Goal: Information Seeking & Learning: Learn about a topic

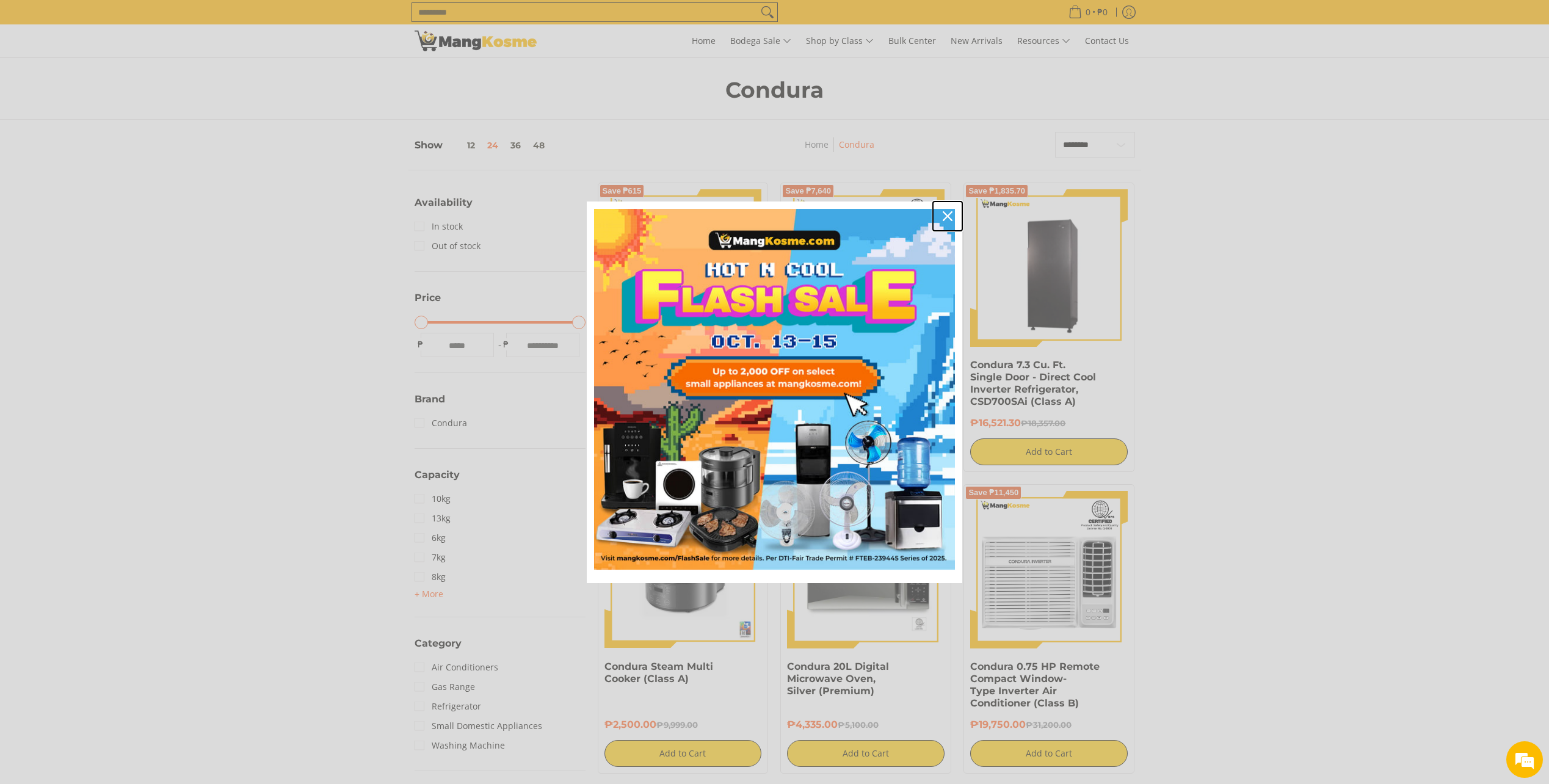
click at [950, 218] on icon "close icon" at bounding box center [947, 216] width 10 height 10
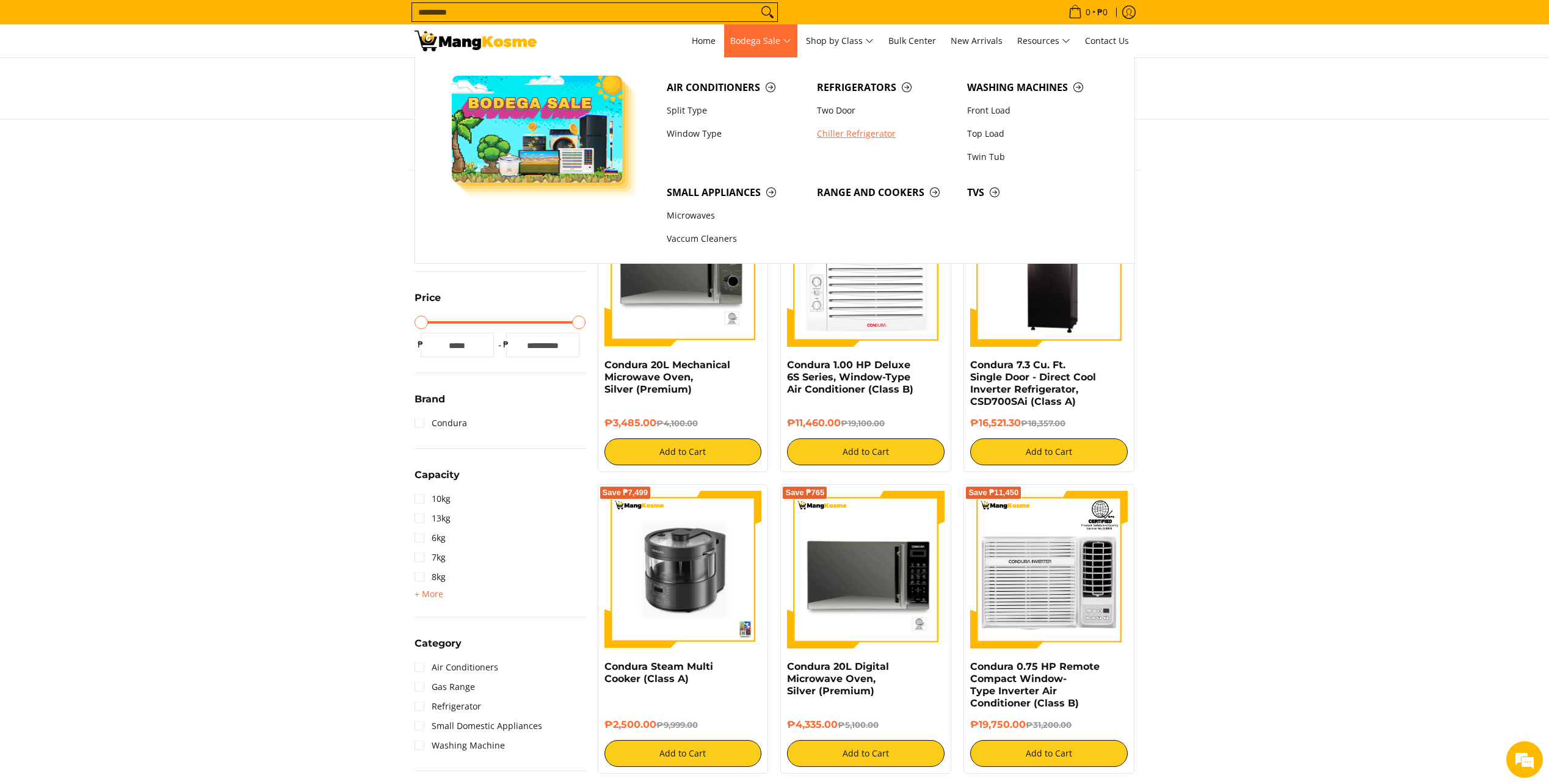
click at [883, 137] on link "Chiller Refrigerator" at bounding box center [886, 133] width 150 height 23
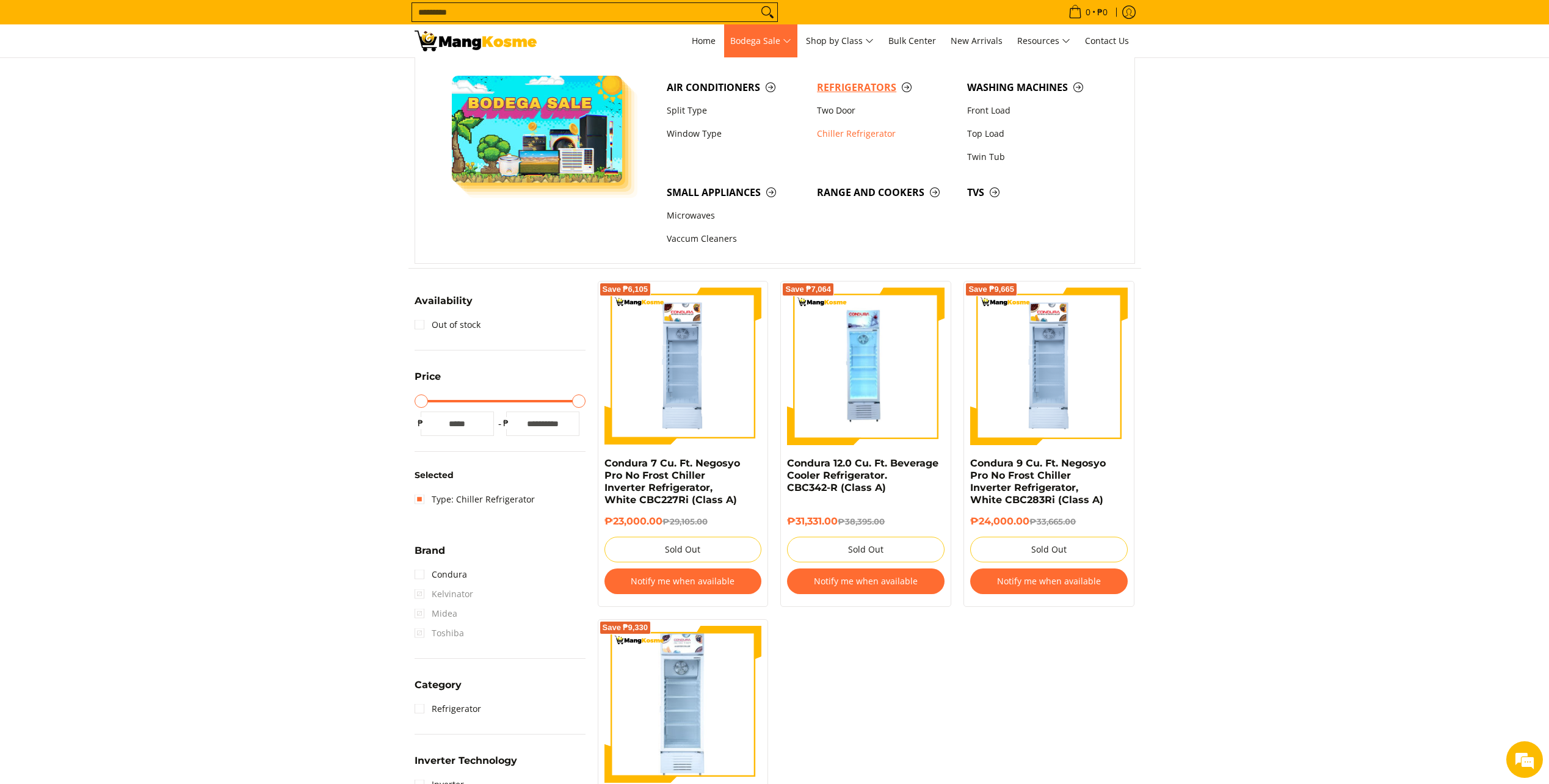
click at [909, 87] on span "Refrigerators" at bounding box center [885, 88] width 138 height 15
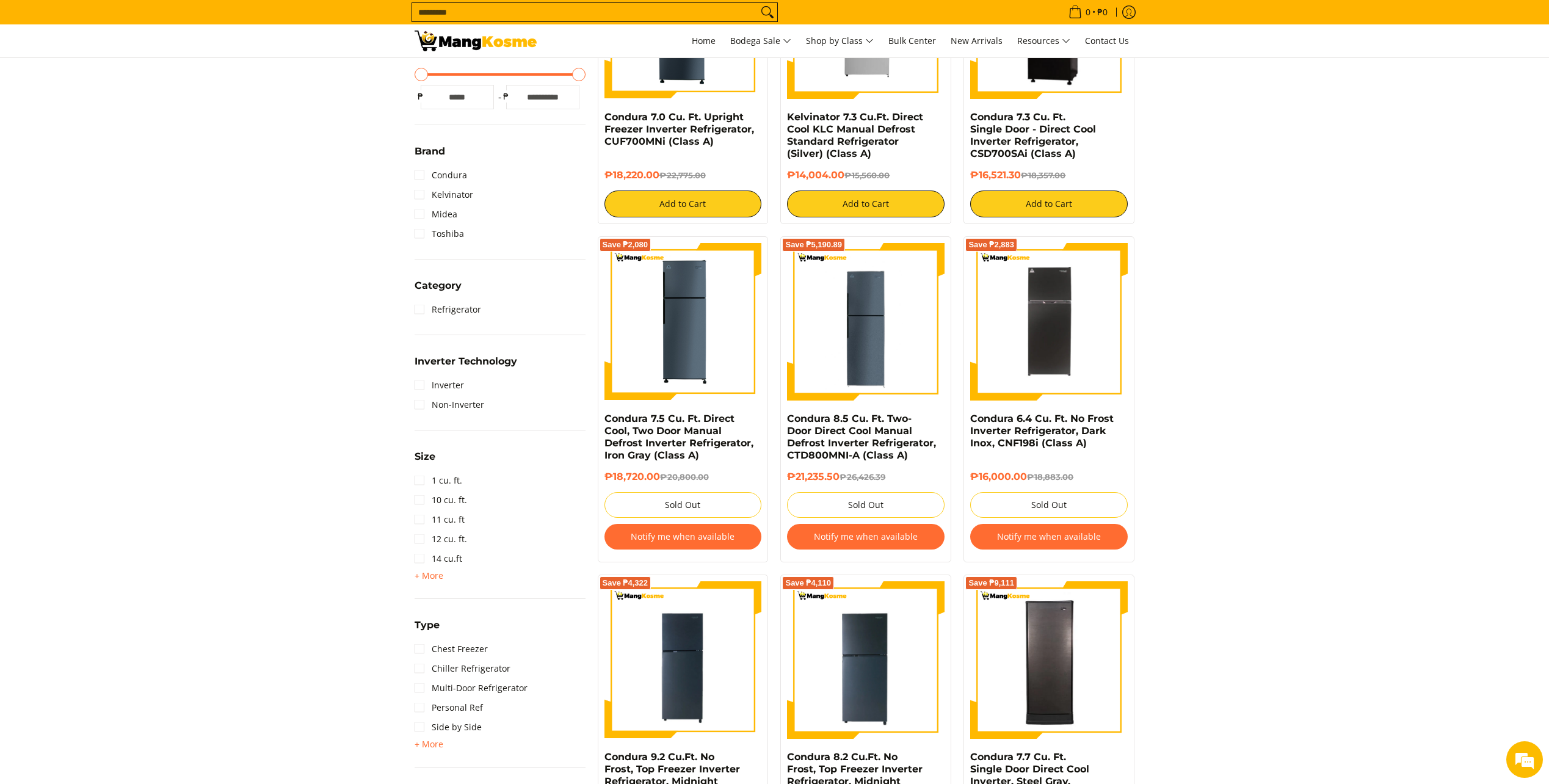
scroll to position [407, 0]
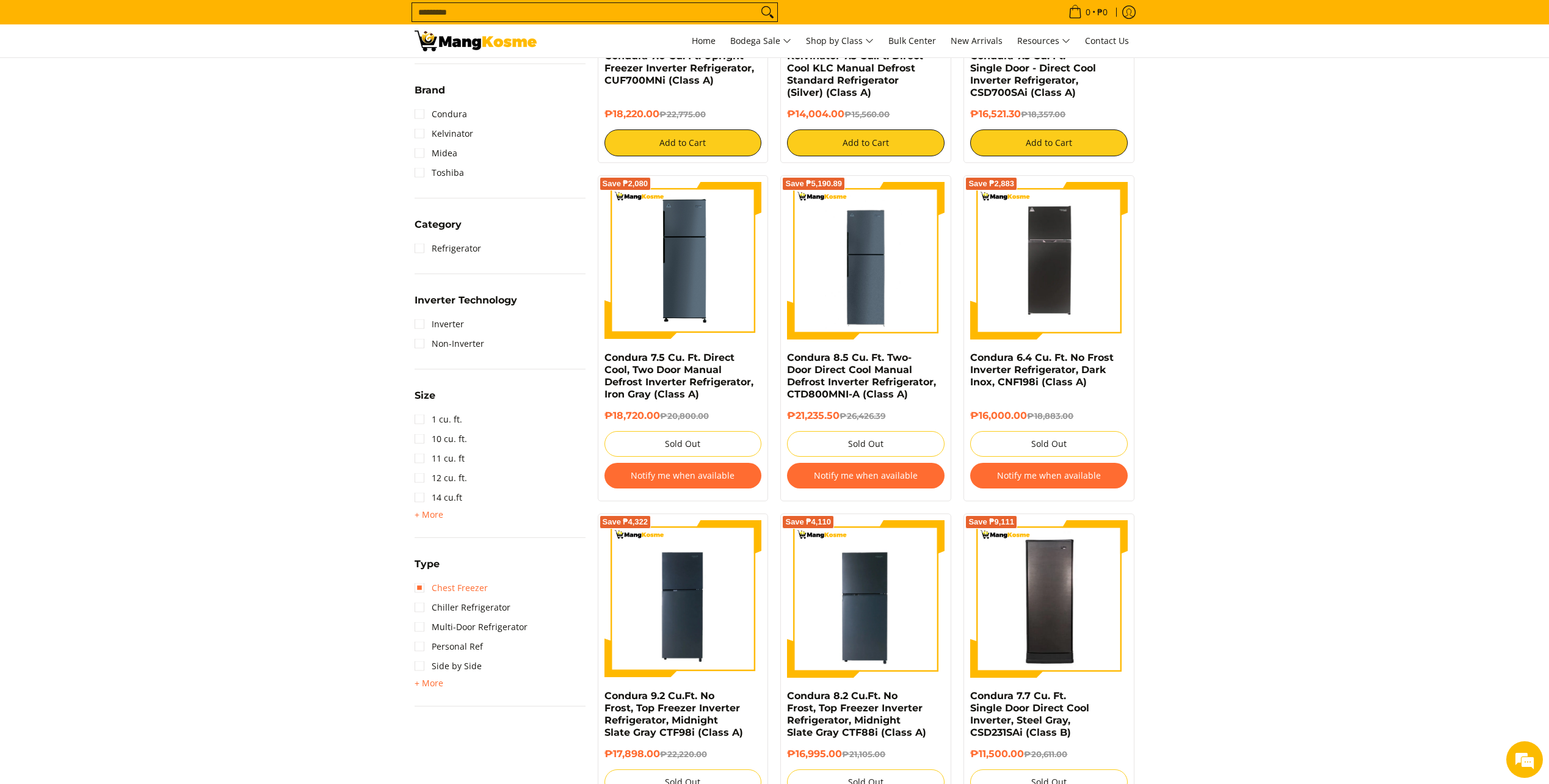
click at [421, 588] on link "Chest Freezer" at bounding box center [450, 587] width 73 height 20
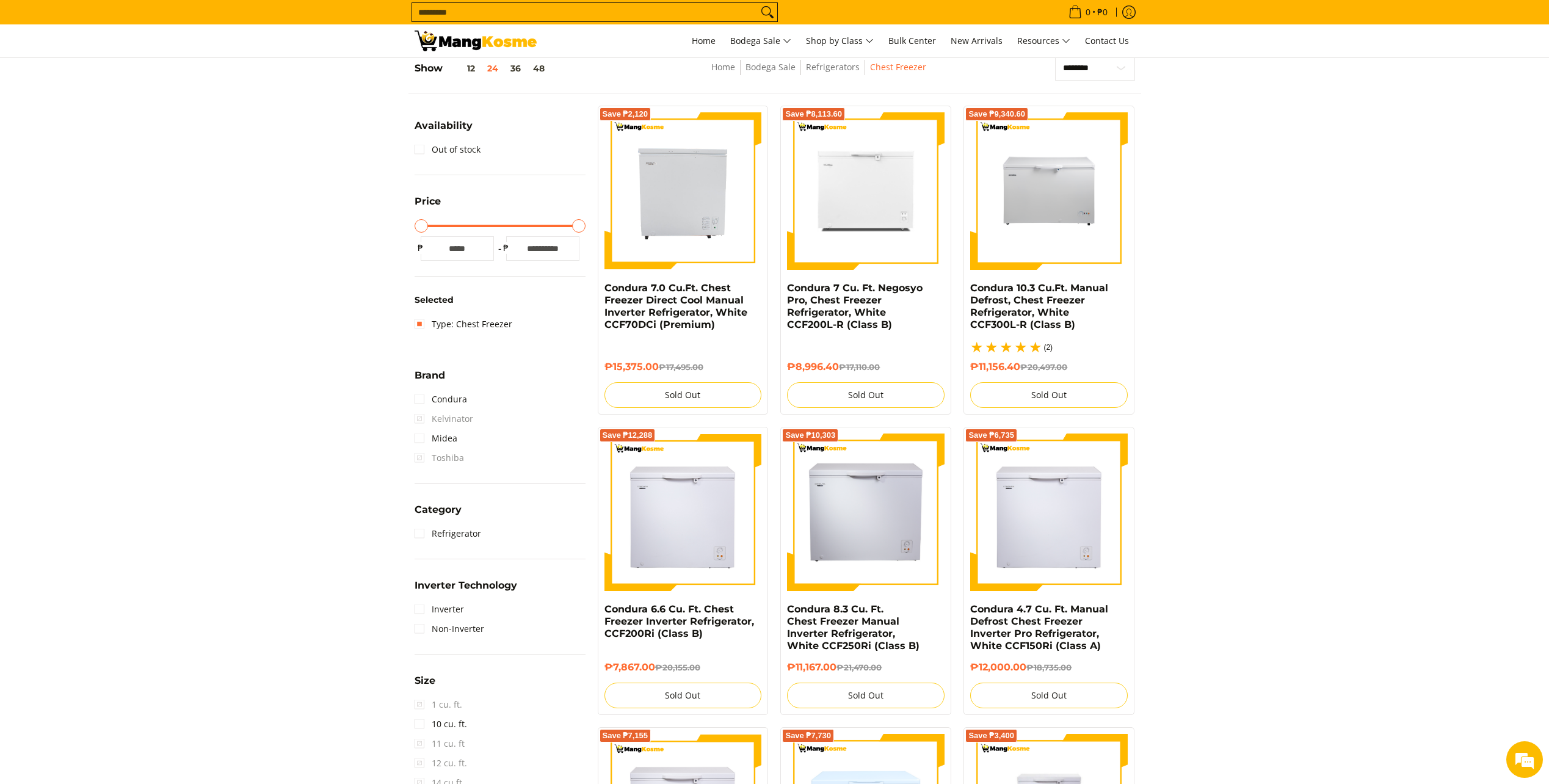
scroll to position [172, 0]
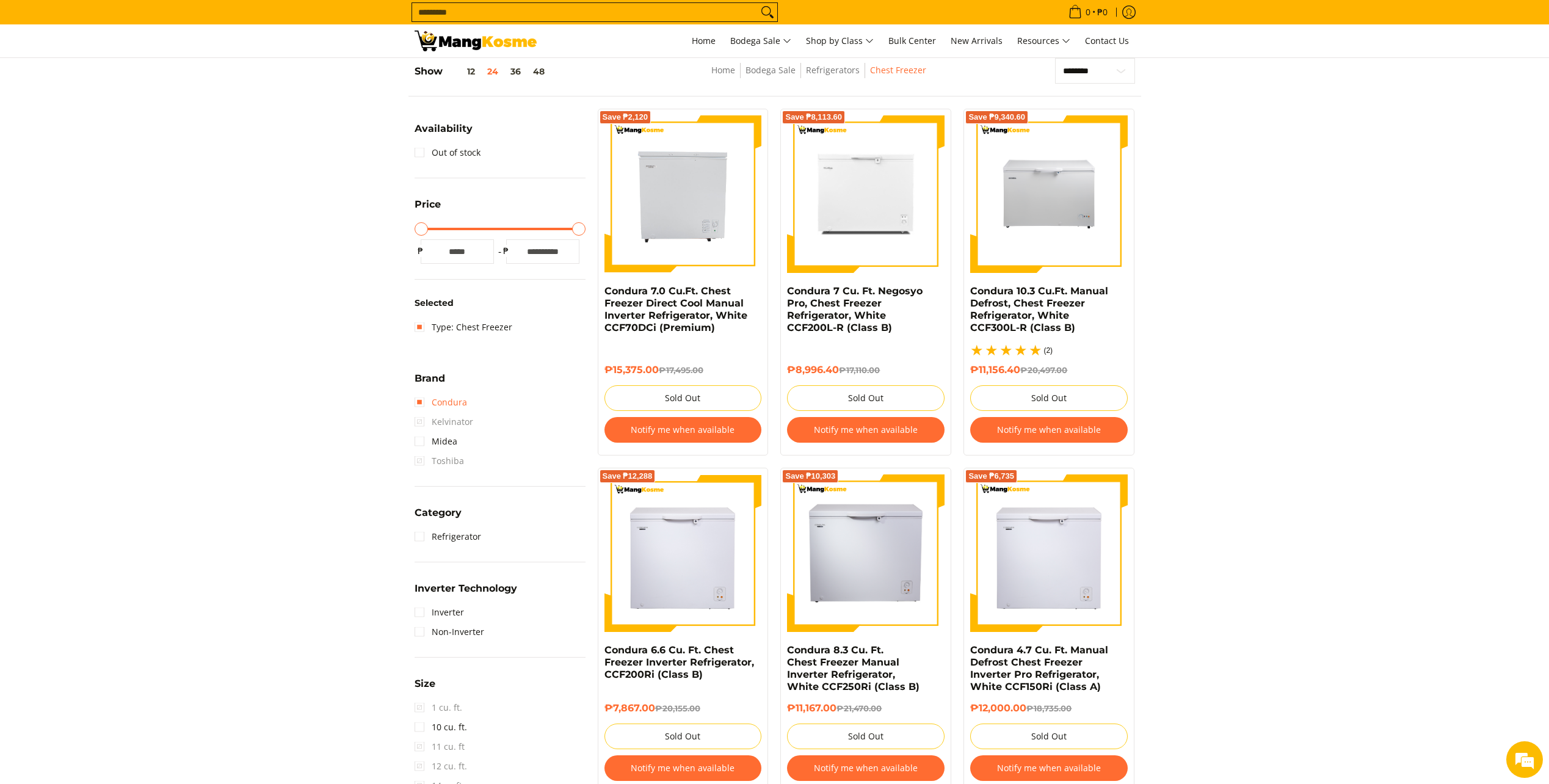
click at [416, 406] on link "Condura" at bounding box center [440, 402] width 52 height 20
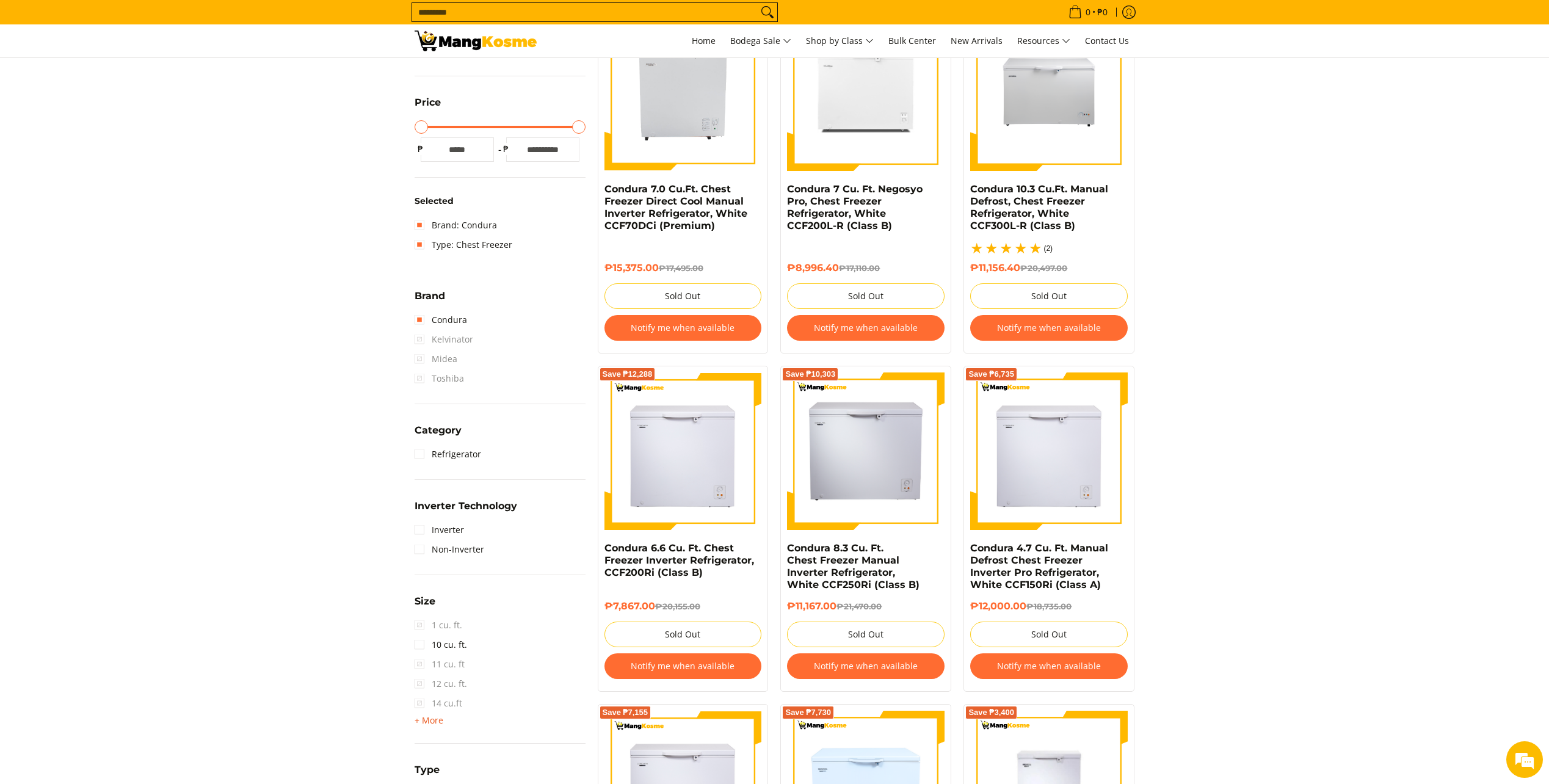
click at [432, 719] on span "+ More" at bounding box center [428, 720] width 29 height 10
click at [418, 721] on link "15 cu. ft." at bounding box center [440, 722] width 52 height 20
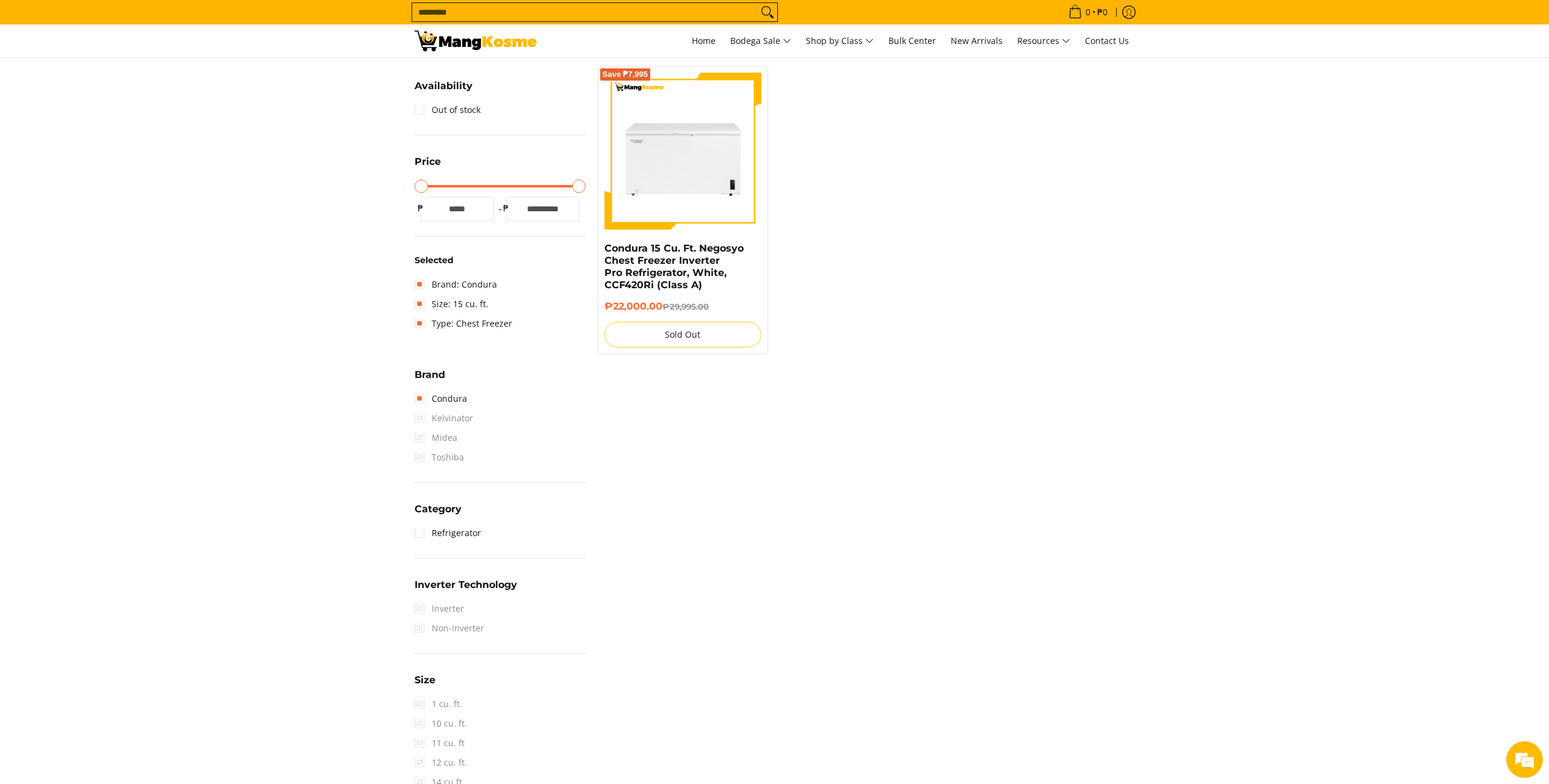
scroll to position [172, 0]
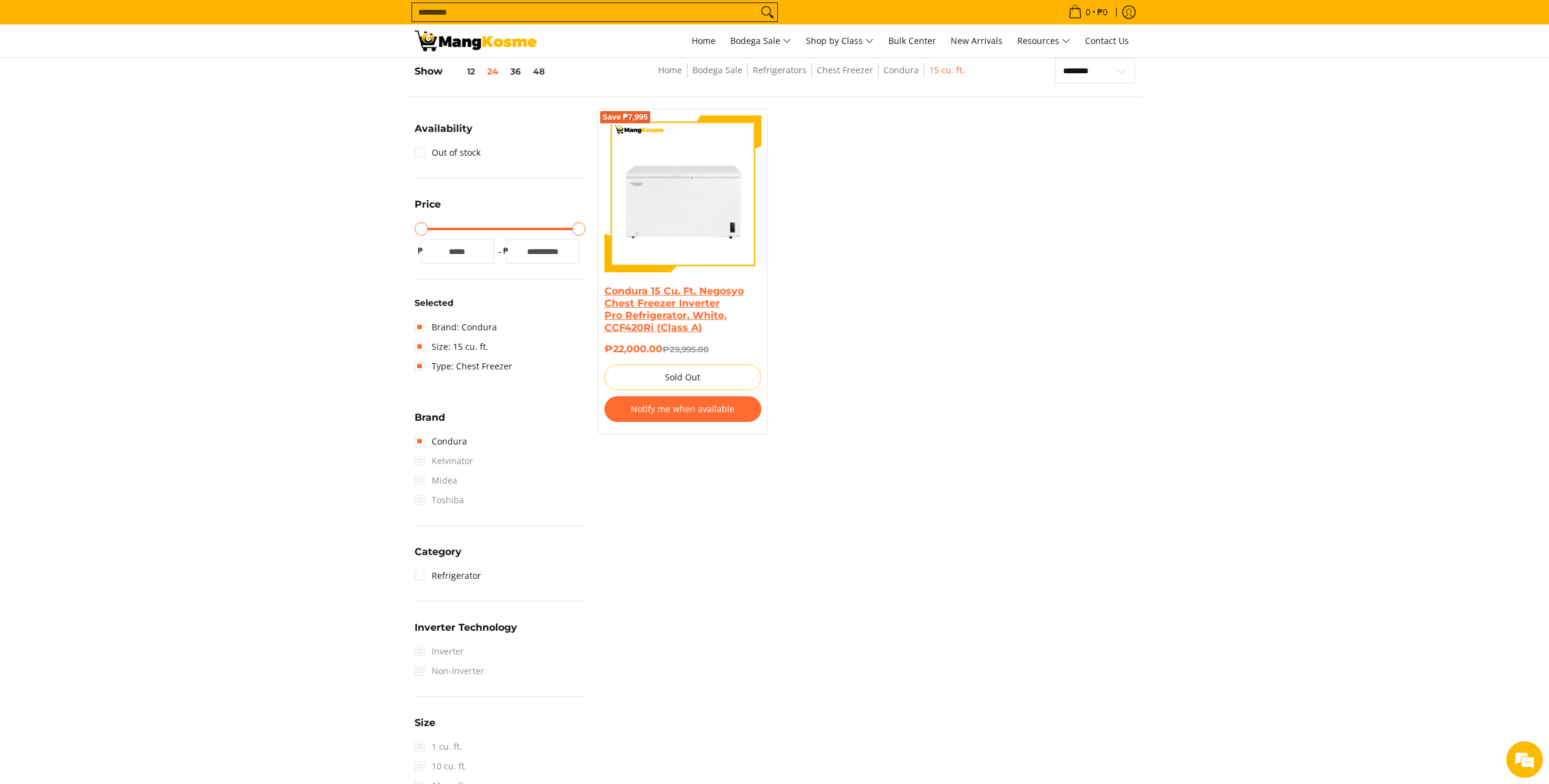
click at [661, 309] on link "Condura 15 Cu. Ft. Negosyo Chest Freezer Inverter Pro Refrigerator, White, CCF4…" at bounding box center [674, 309] width 139 height 48
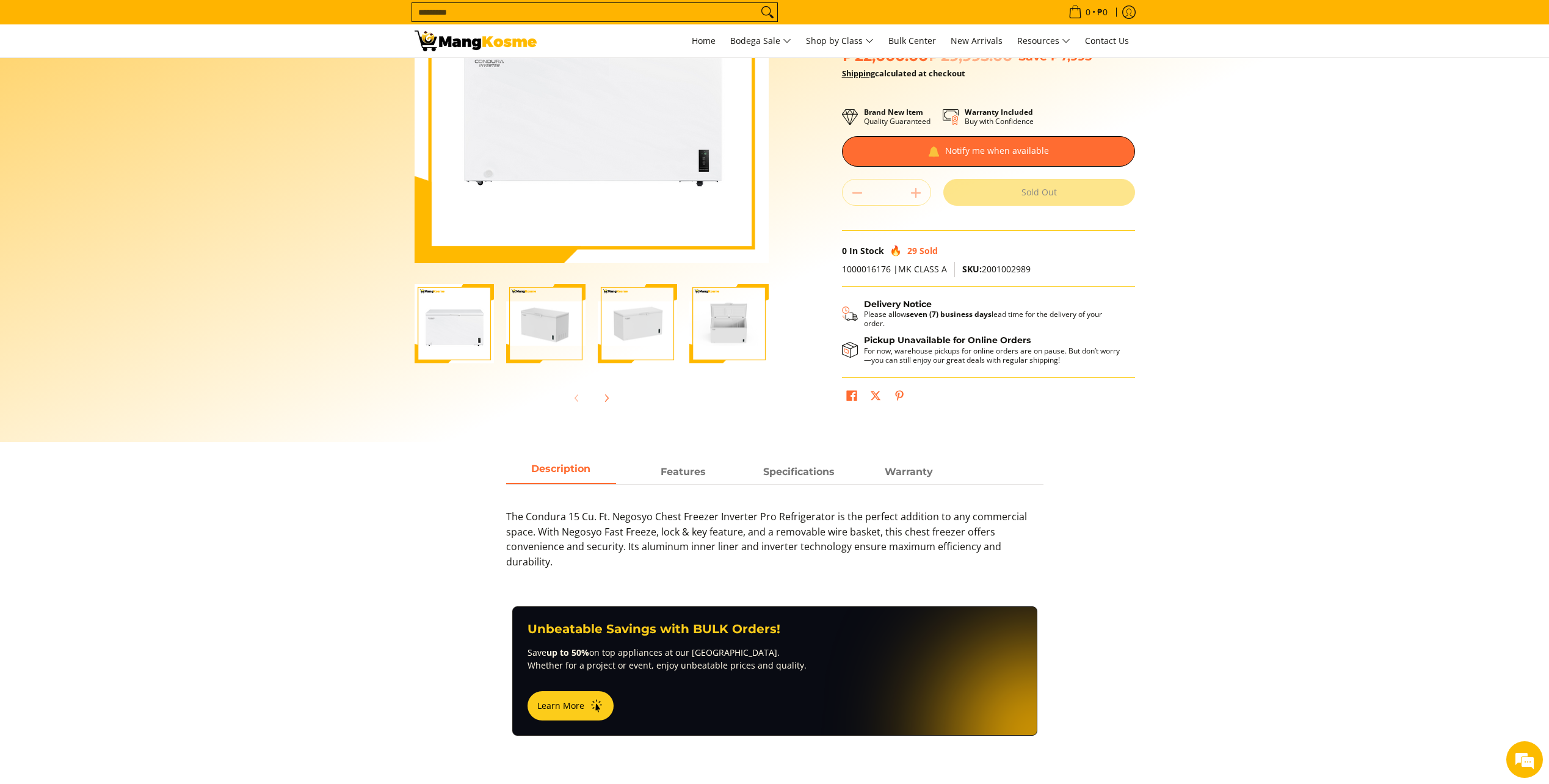
scroll to position [203, 0]
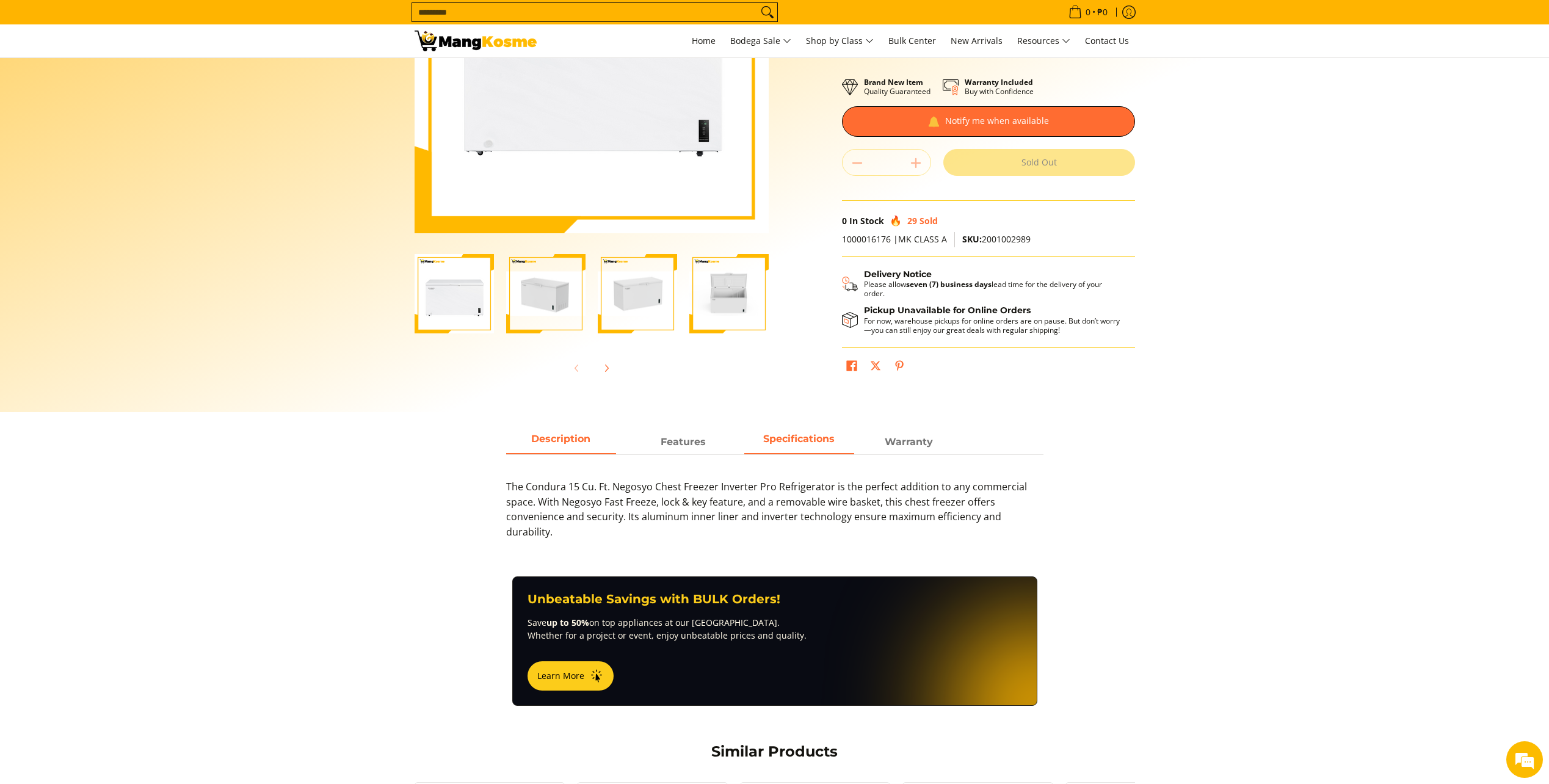
click at [800, 441] on strong "Specifications" at bounding box center [798, 438] width 72 height 12
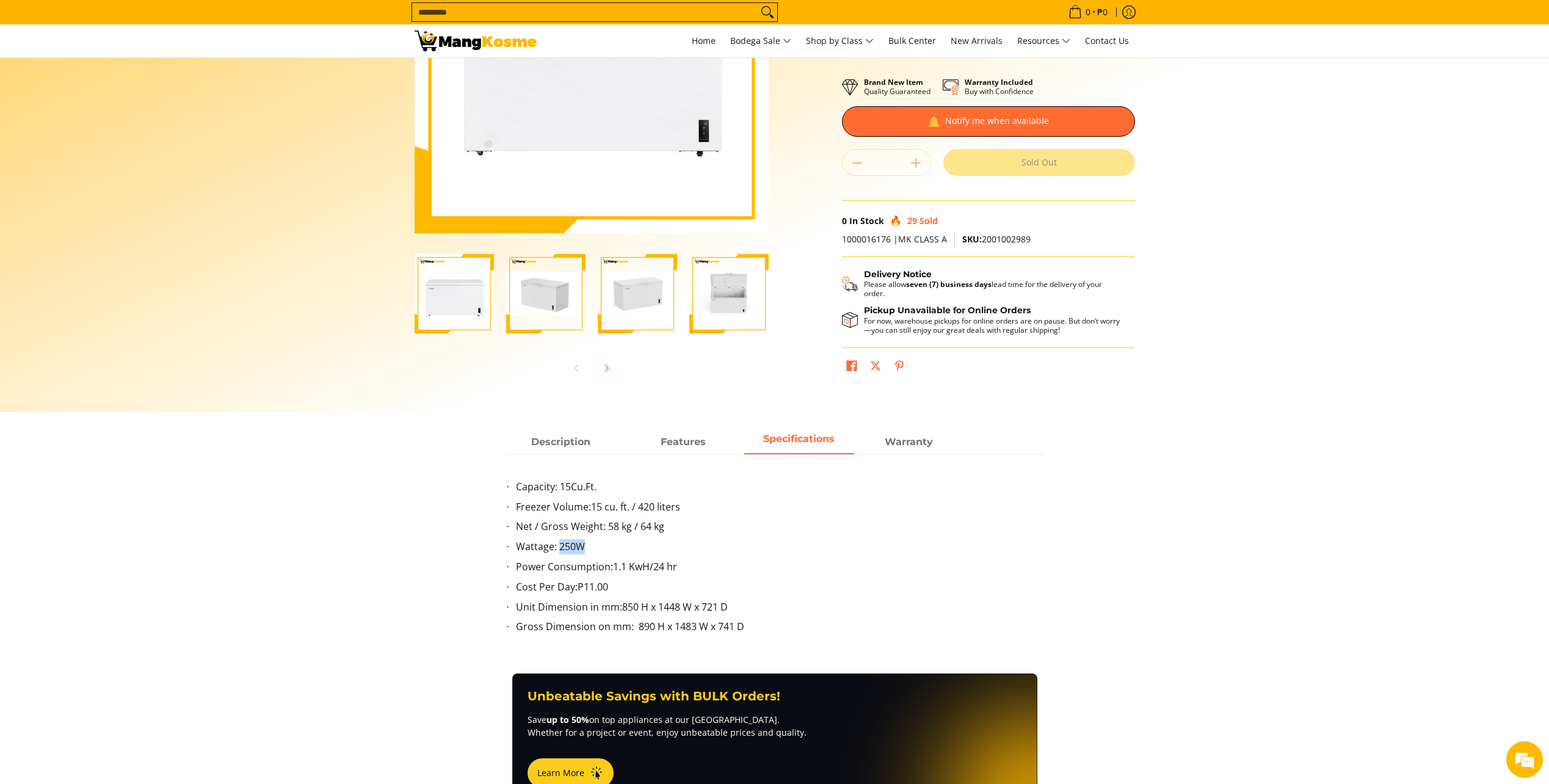
drag, startPoint x: 560, startPoint y: 548, endPoint x: 592, endPoint y: 549, distance: 32.0
click at [592, 549] on li "Wattage: 250W" at bounding box center [780, 548] width 528 height 20
click at [354, 511] on section "Description Features Specifications Warranty The Condura 15 Cu. Ft. Negosyo Che…" at bounding box center [774, 552] width 1549 height 243
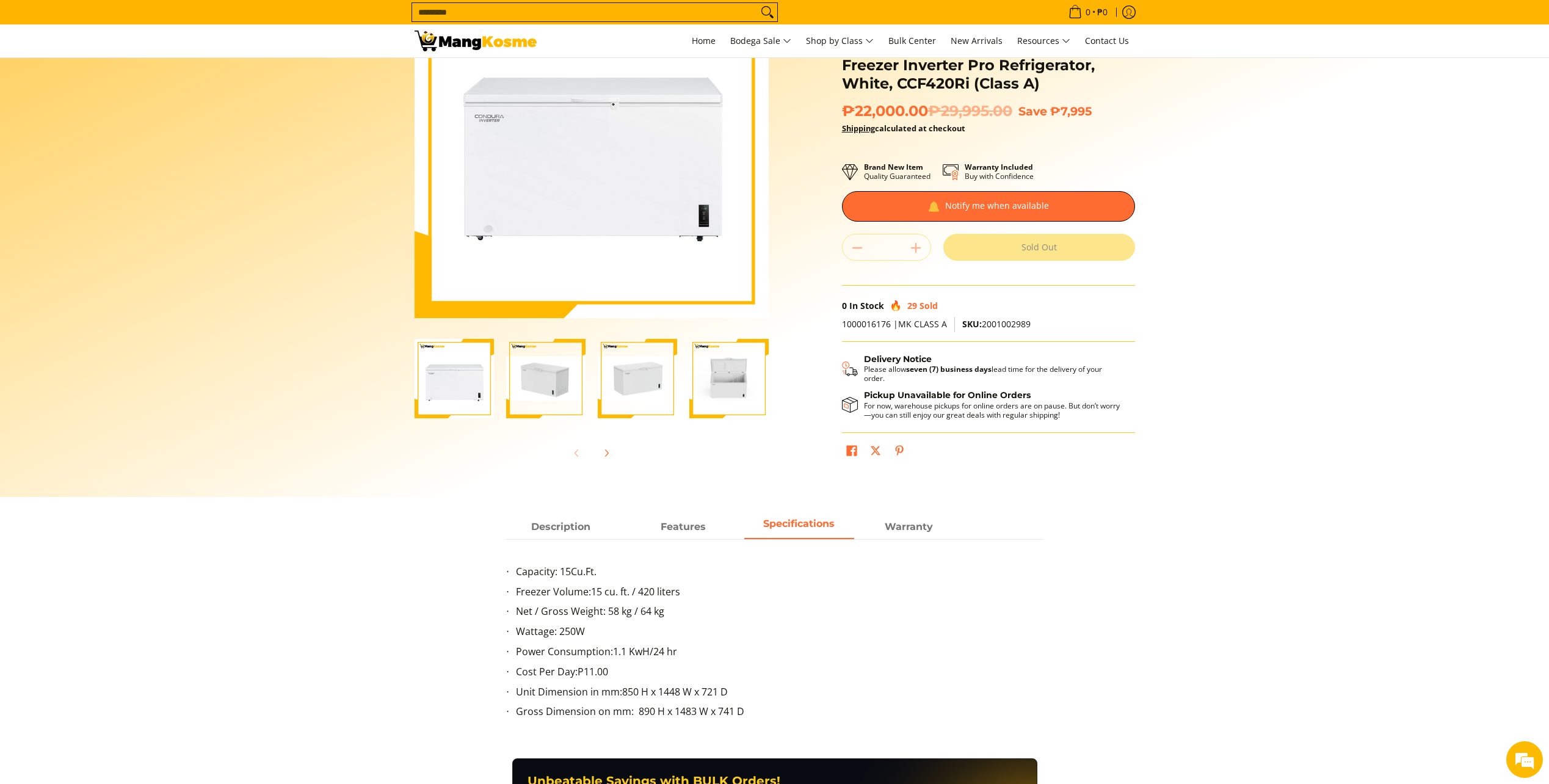
scroll to position [102, 0]
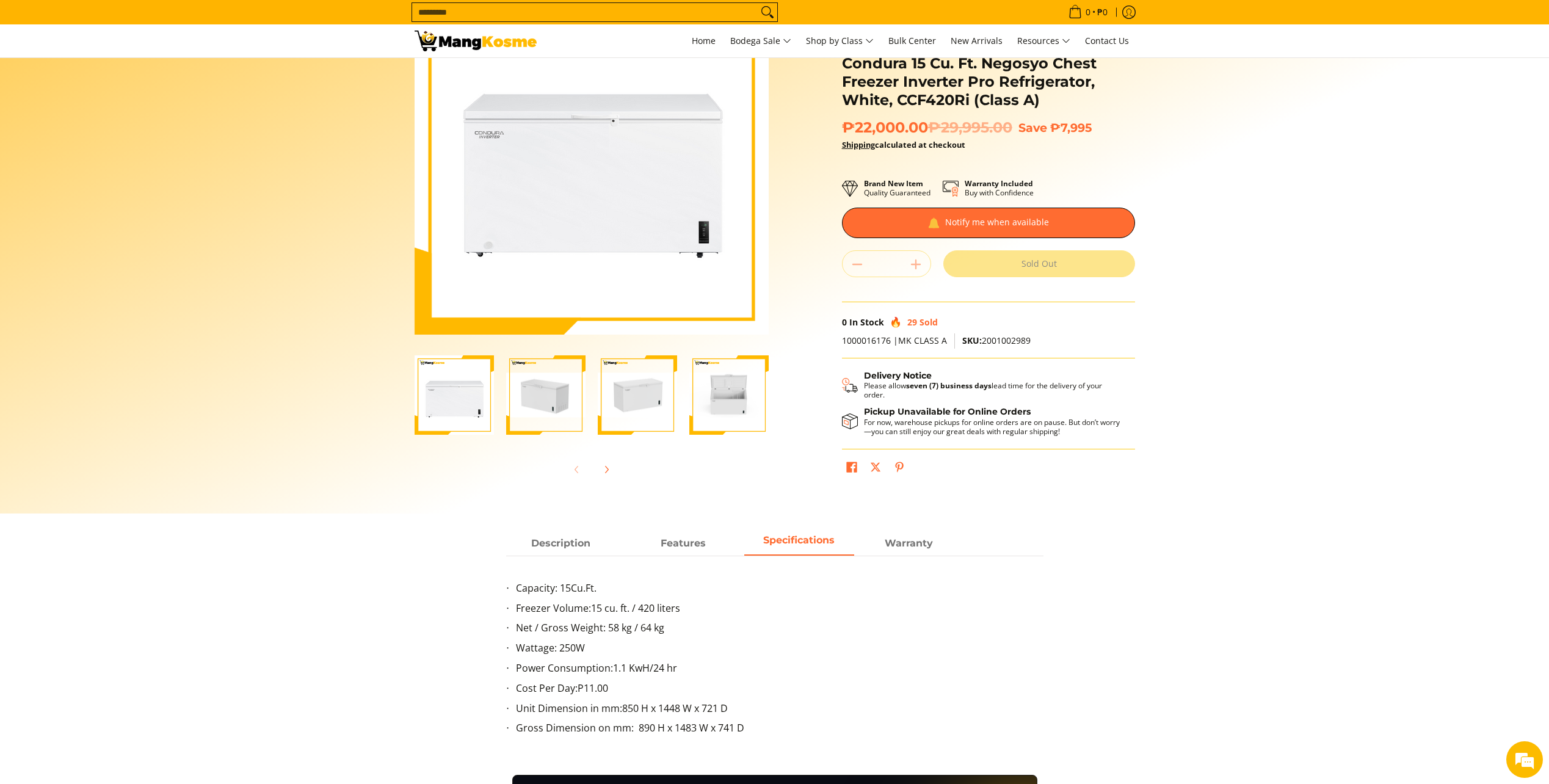
click at [708, 394] on img "Condura 15 Cu. Ft. Negosyo Chest Freezer Inverter Pro Refrigerator, White, CCF4…" at bounding box center [729, 395] width 80 height 44
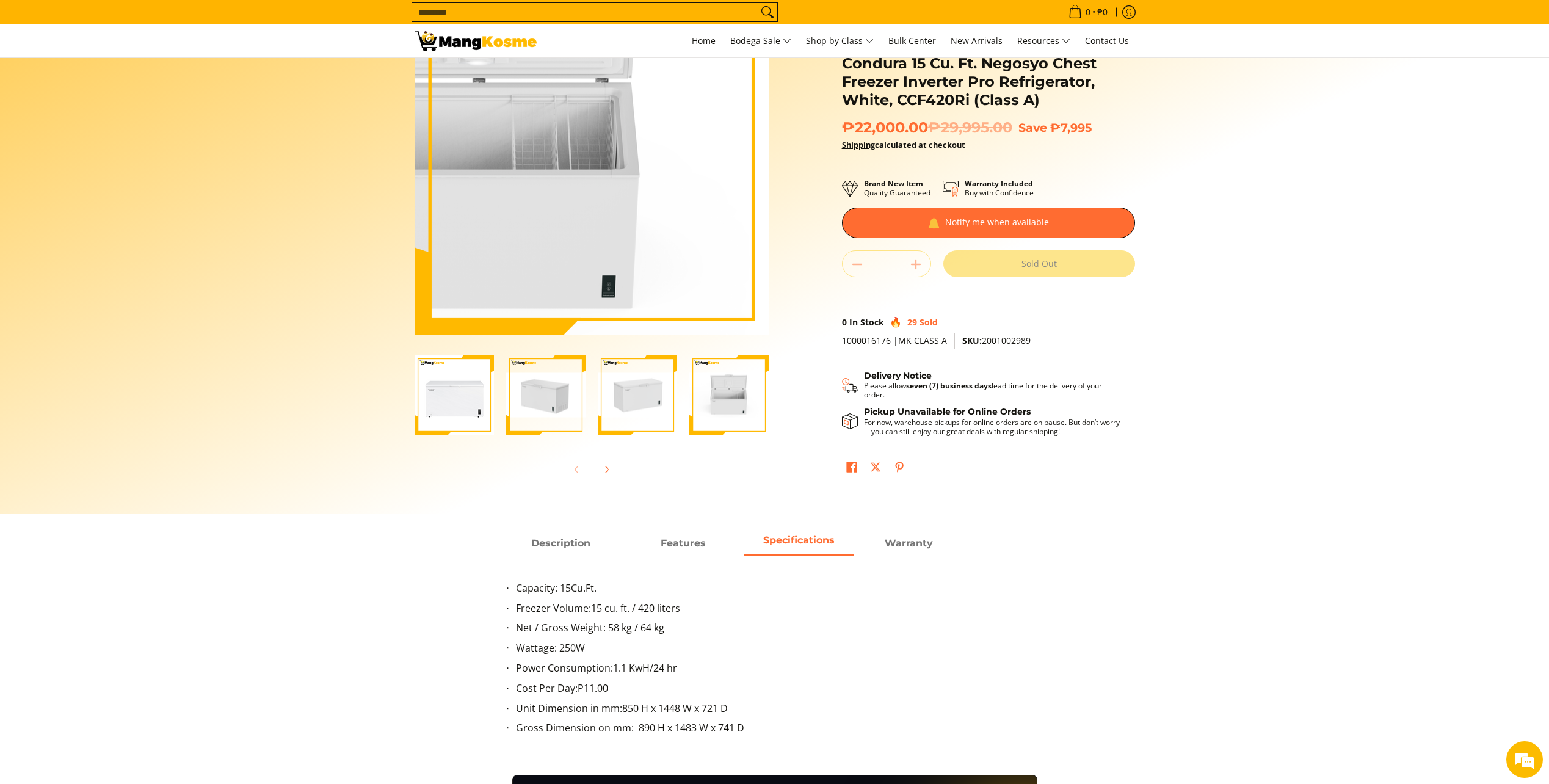
click at [648, 194] on img at bounding box center [591, 158] width 354 height 199
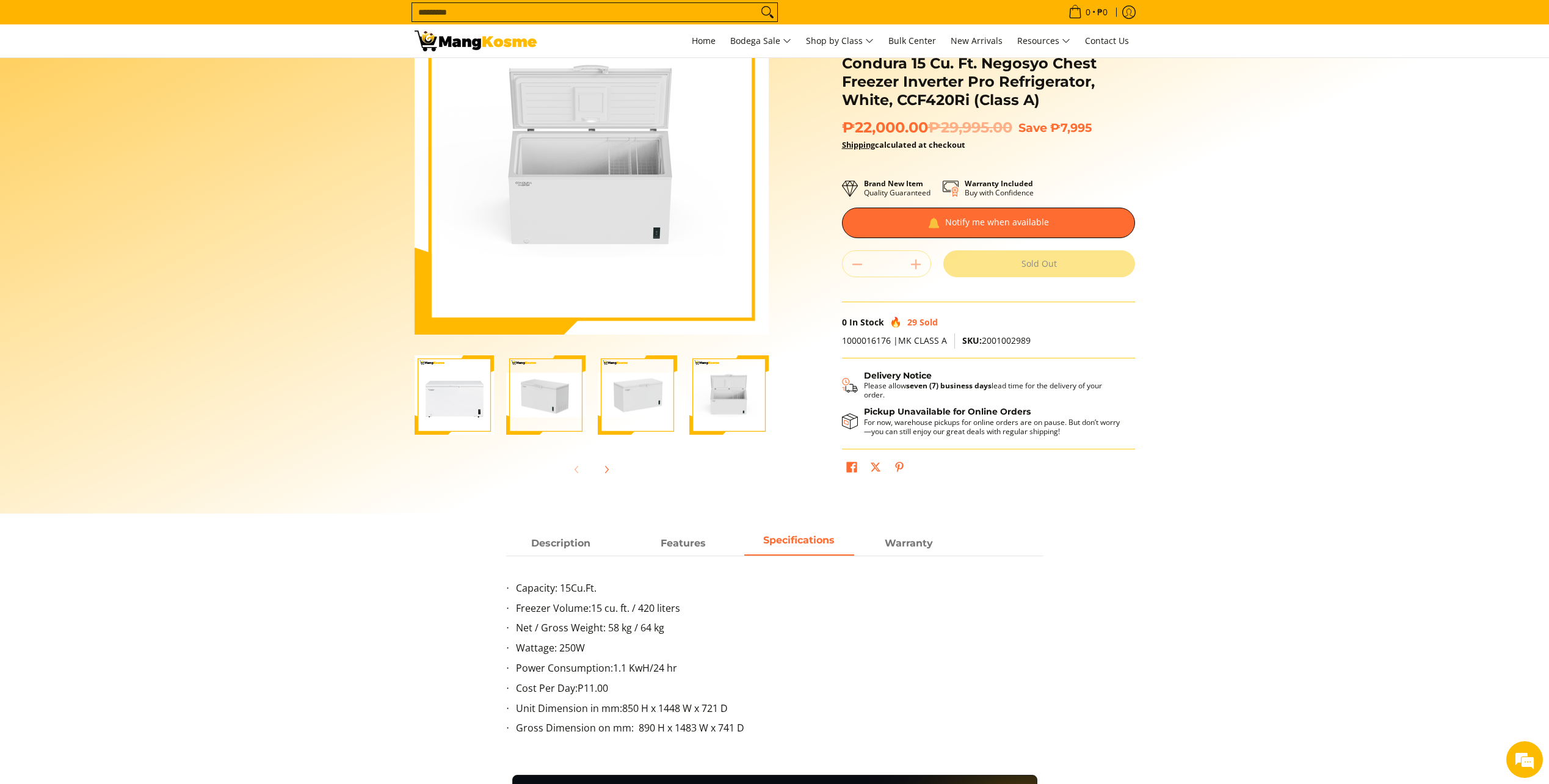
click at [642, 393] on img "Condura 15 Cu. Ft. Negosyo Chest Freezer Inverter Pro Refrigerator, White, CCF4…" at bounding box center [638, 395] width 80 height 44
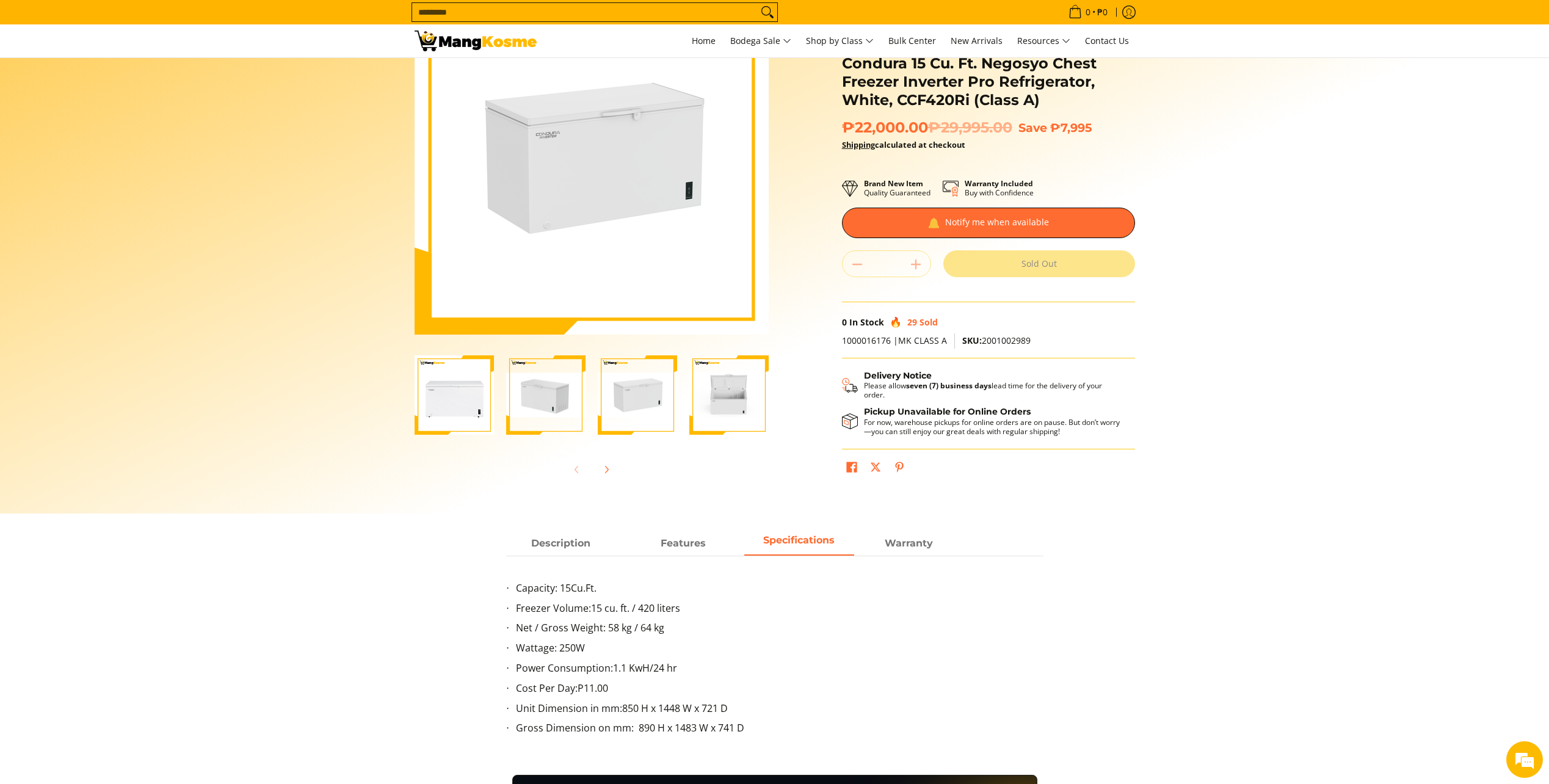
click at [538, 394] on img "Condura 15 Cu. Ft. Negosyo Chest Freezer Inverter Pro Refrigerator, White, CCF4…" at bounding box center [546, 395] width 80 height 44
click at [467, 395] on img "Condura 15 Cu. Ft. Negosyo Chest Freezer Inverter Pro Refrigerator, White, CCF4…" at bounding box center [454, 395] width 80 height 80
